Goal: Obtain resource: Obtain resource

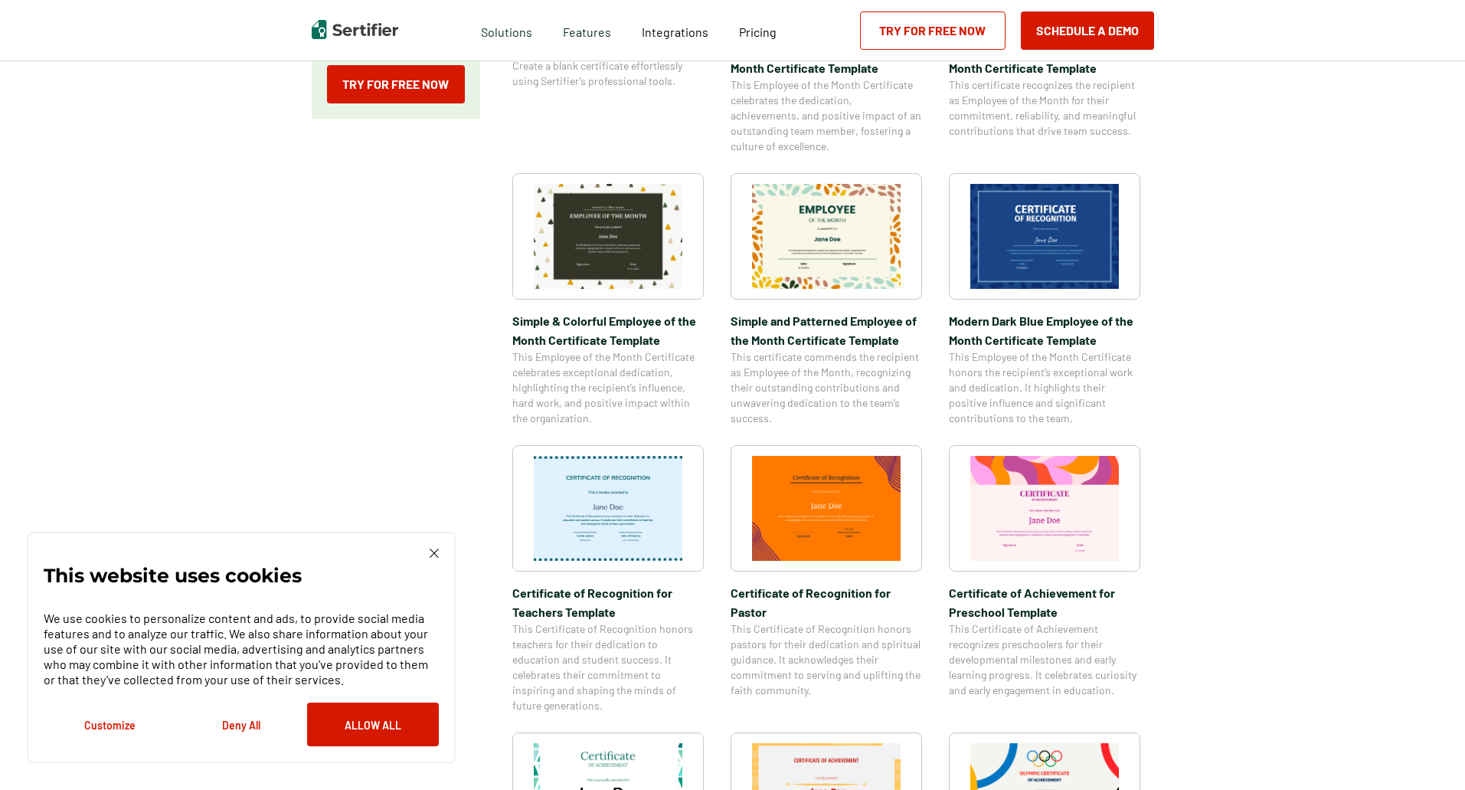
scroll to position [306, 0]
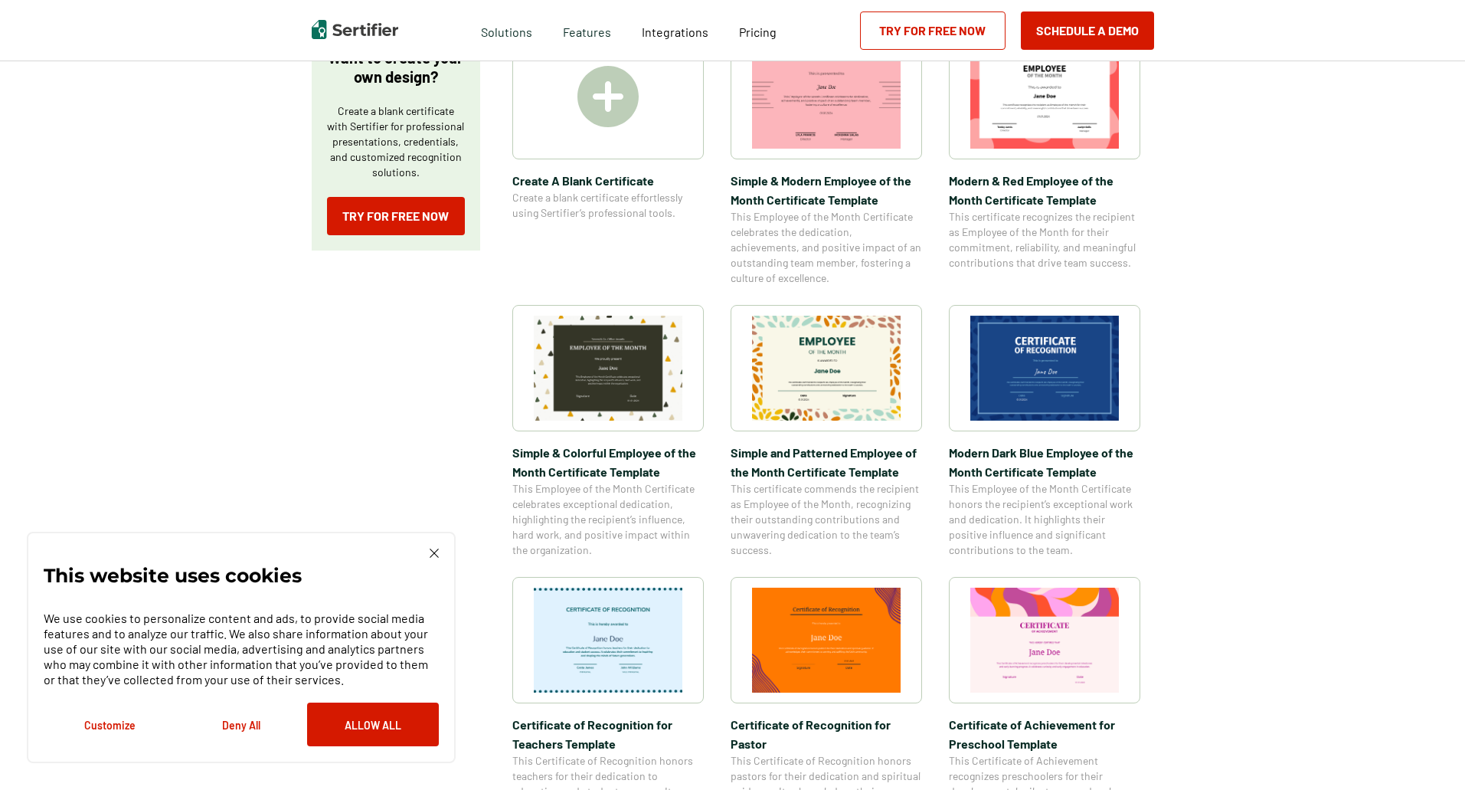
click at [1054, 397] on img at bounding box center [1044, 368] width 149 height 105
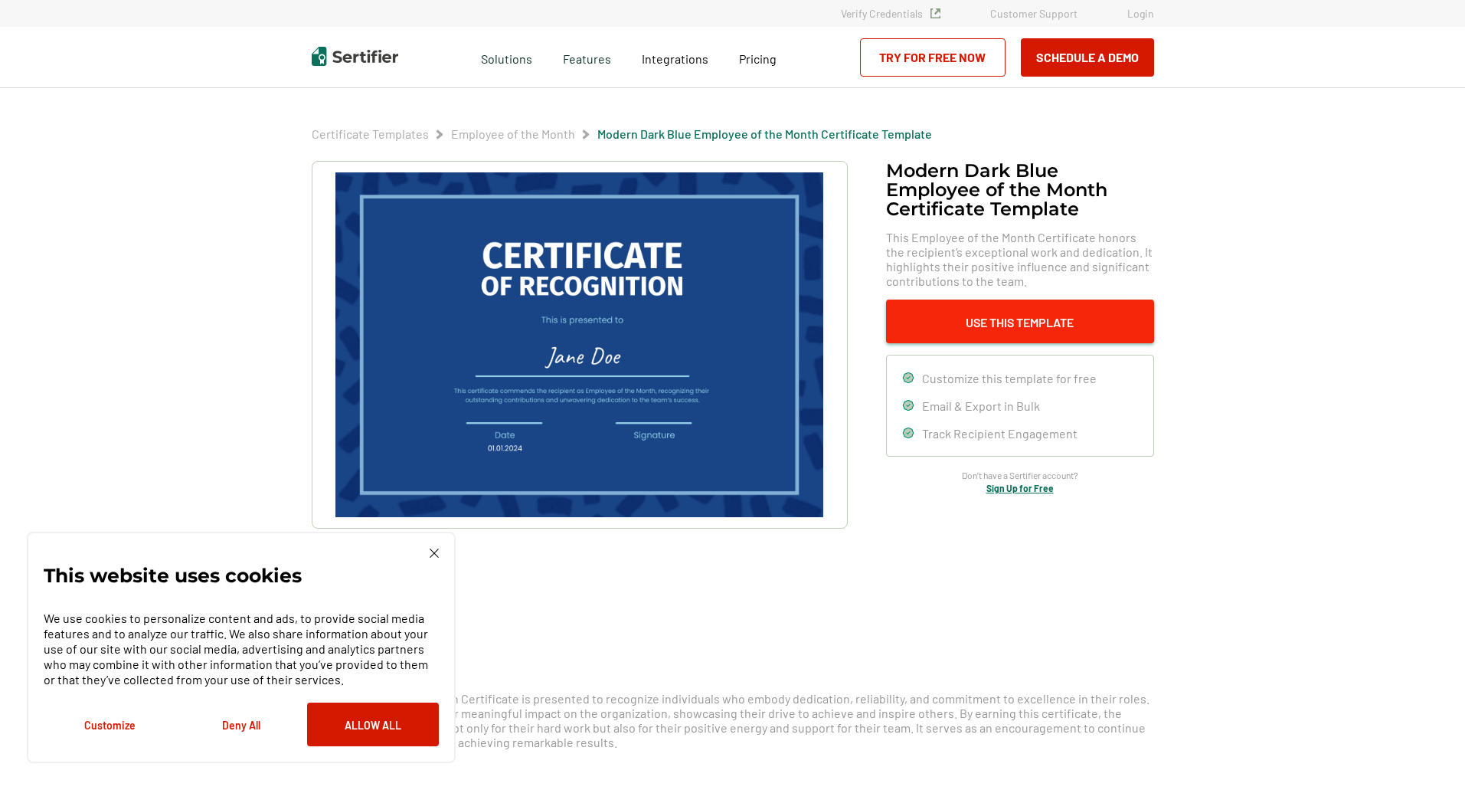
click at [1037, 303] on button "Use This Template" at bounding box center [1020, 321] width 268 height 44
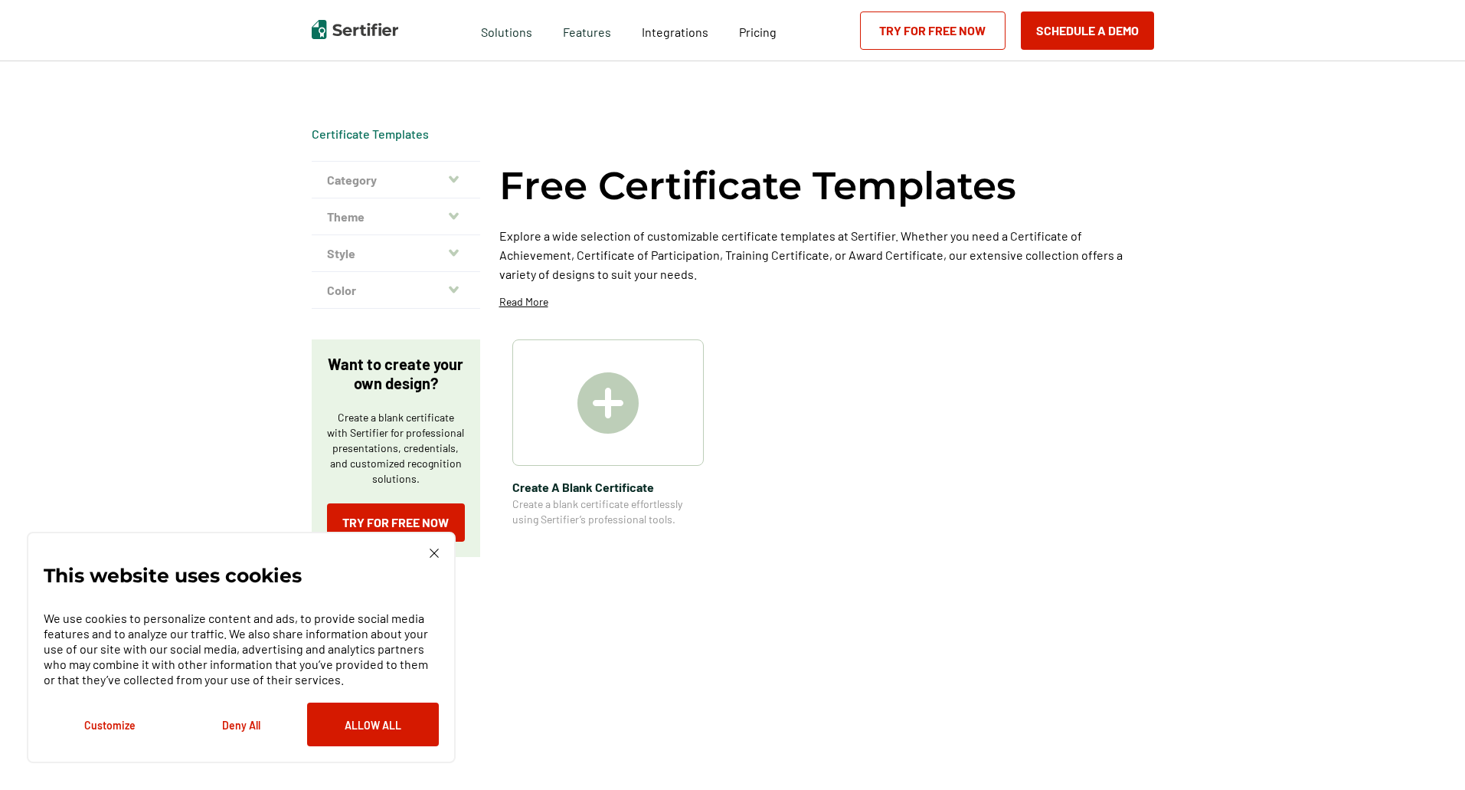
scroll to position [306, 0]
